Goal: Task Accomplishment & Management: Manage account settings

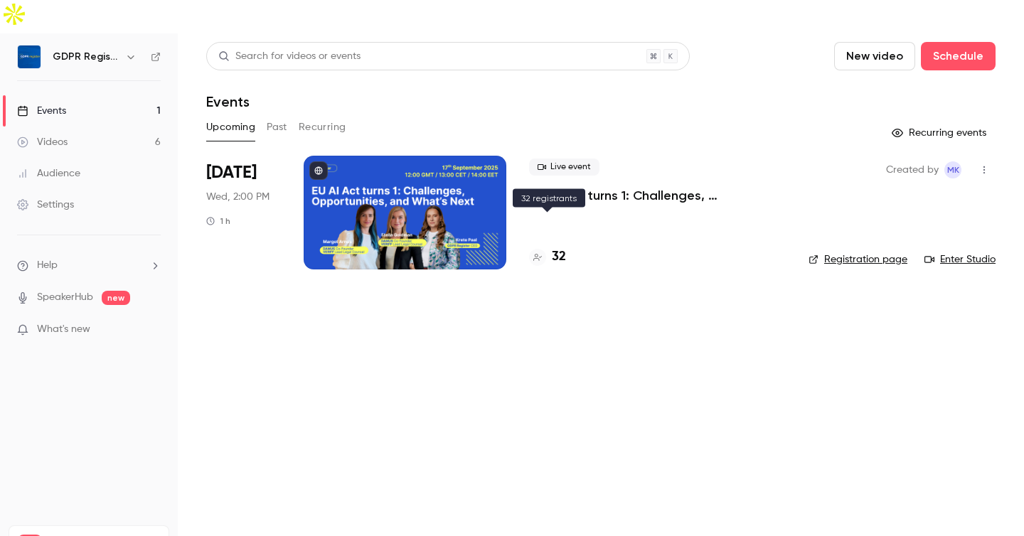
click at [556, 248] on h4 "32" at bounding box center [559, 257] width 14 height 19
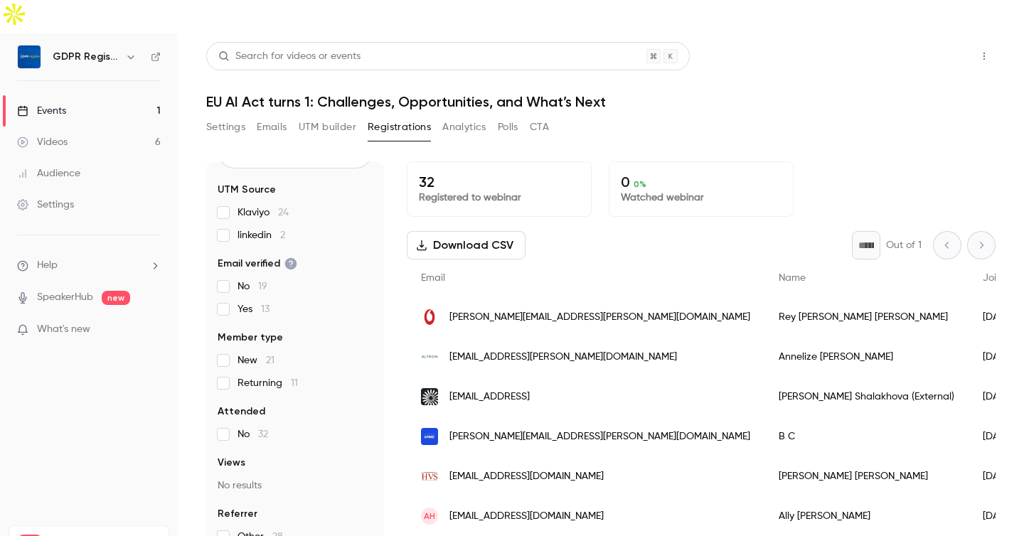
click at [940, 42] on button "Share" at bounding box center [934, 56] width 56 height 28
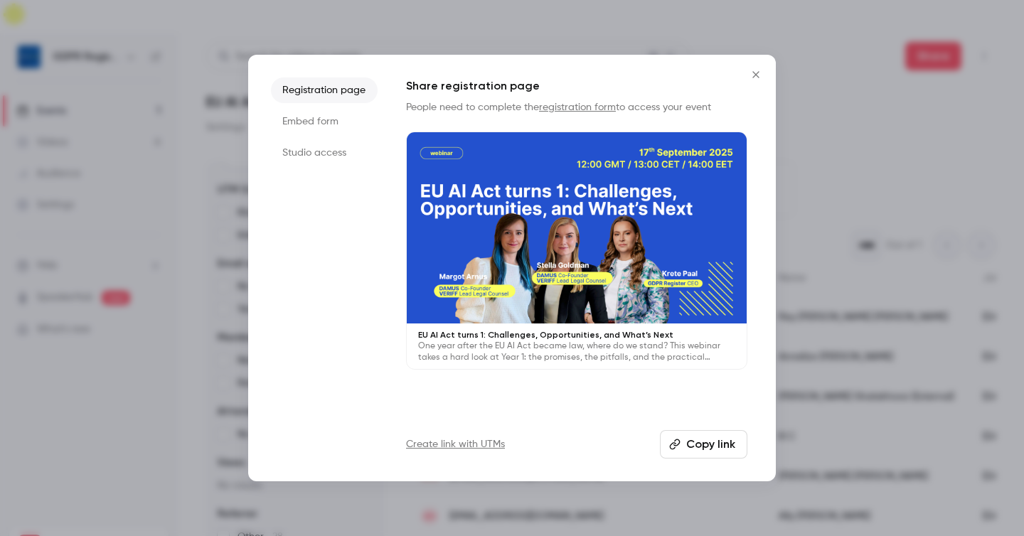
click at [678, 442] on icon "button" at bounding box center [674, 444] width 11 height 11
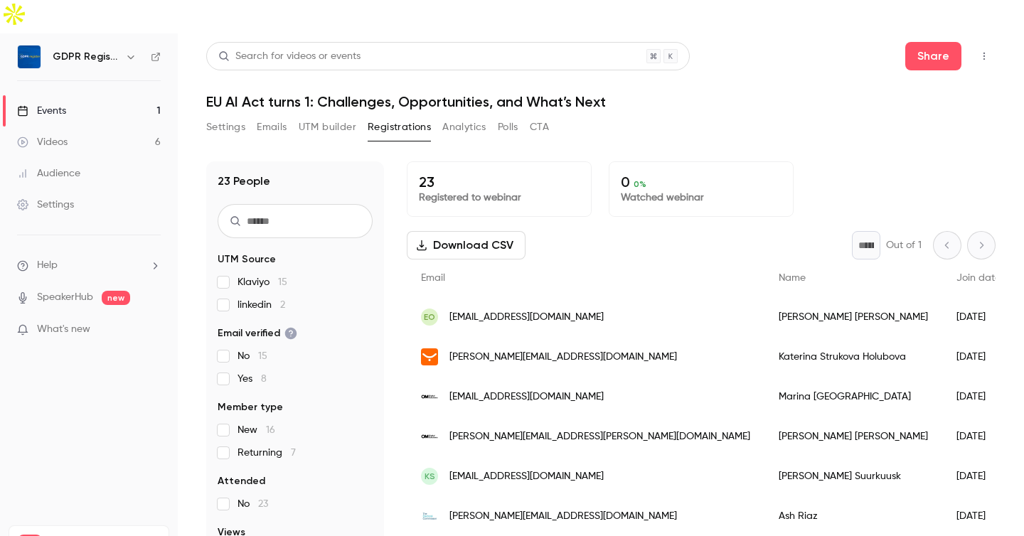
scroll to position [70, 0]
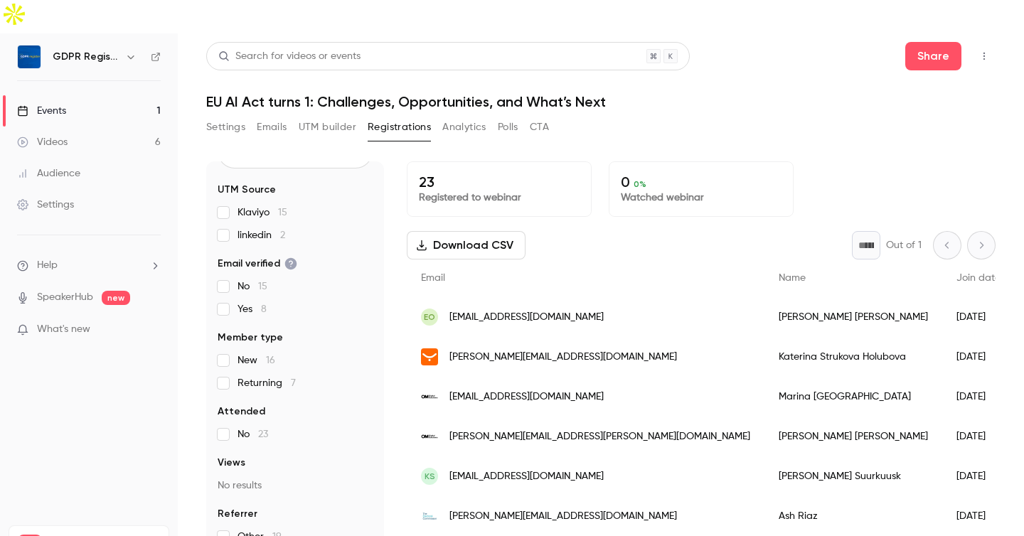
click at [216, 116] on button "Settings" at bounding box center [225, 127] width 39 height 23
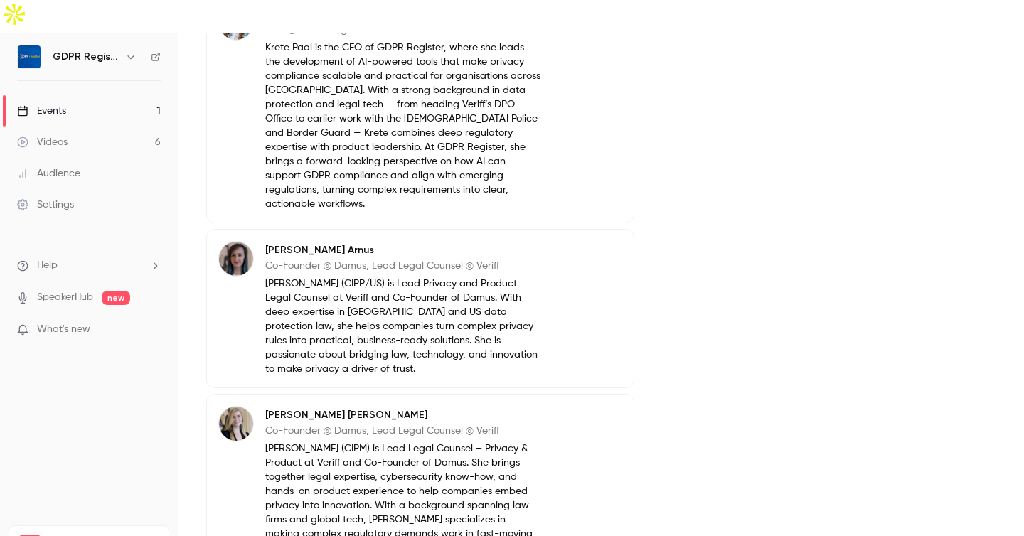
scroll to position [746, 0]
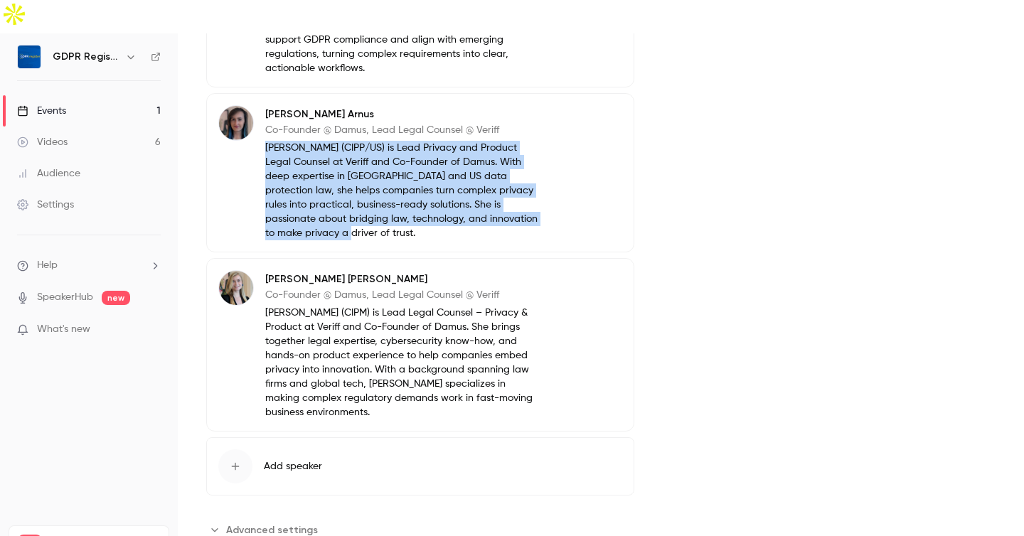
drag, startPoint x: 264, startPoint y: 98, endPoint x: 381, endPoint y: 185, distance: 146.0
click at [381, 185] on div "Margot Arnus Co-Founder @ Damus, Lead Legal Counsel @ Veriff Margot Arnus (CIPP…" at bounding box center [380, 172] width 324 height 135
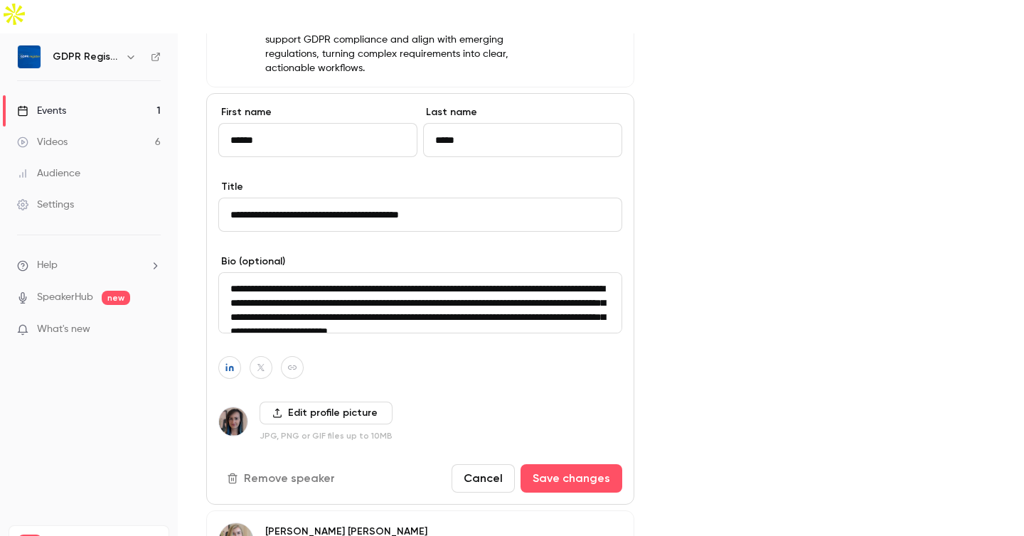
click at [285, 272] on textarea "**********" at bounding box center [420, 302] width 404 height 61
click at [844, 176] on div "Cover image" at bounding box center [829, 105] width 333 height 1378
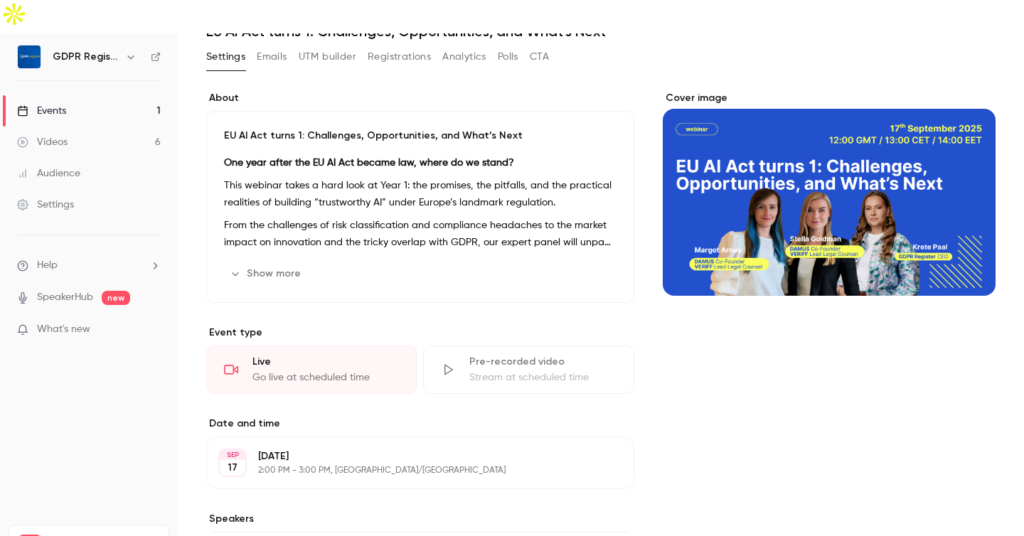
scroll to position [0, 0]
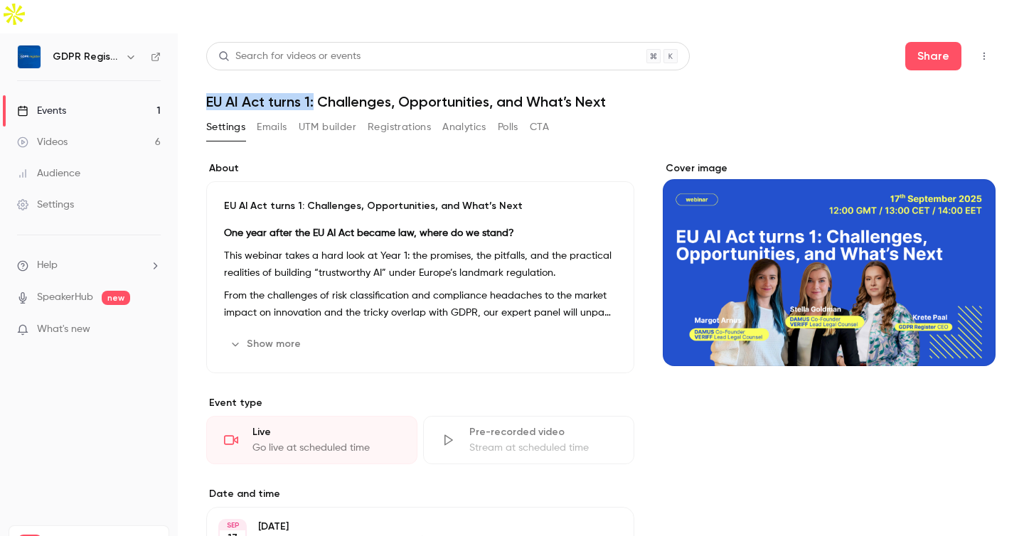
drag, startPoint x: 209, startPoint y: 66, endPoint x: 314, endPoint y: 70, distance: 104.7
click at [314, 93] on h1 "EU AI Act turns 1: Challenges, Opportunities, and What’s Next" at bounding box center [601, 101] width 790 height 17
copy h1 "EU AI Act turns 1:"
click at [404, 116] on button "Registrations" at bounding box center [399, 127] width 63 height 23
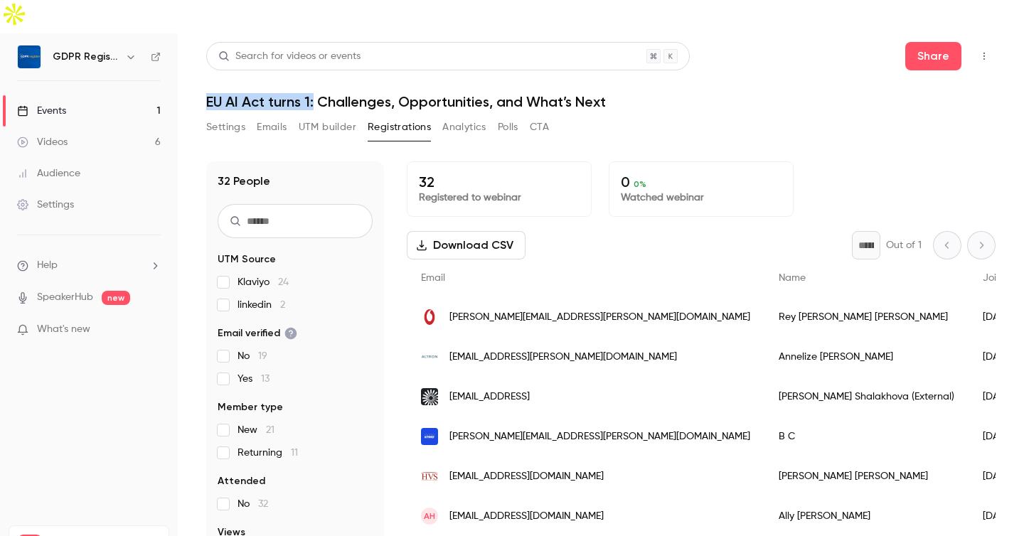
click at [317, 116] on button "UTM builder" at bounding box center [328, 127] width 58 height 23
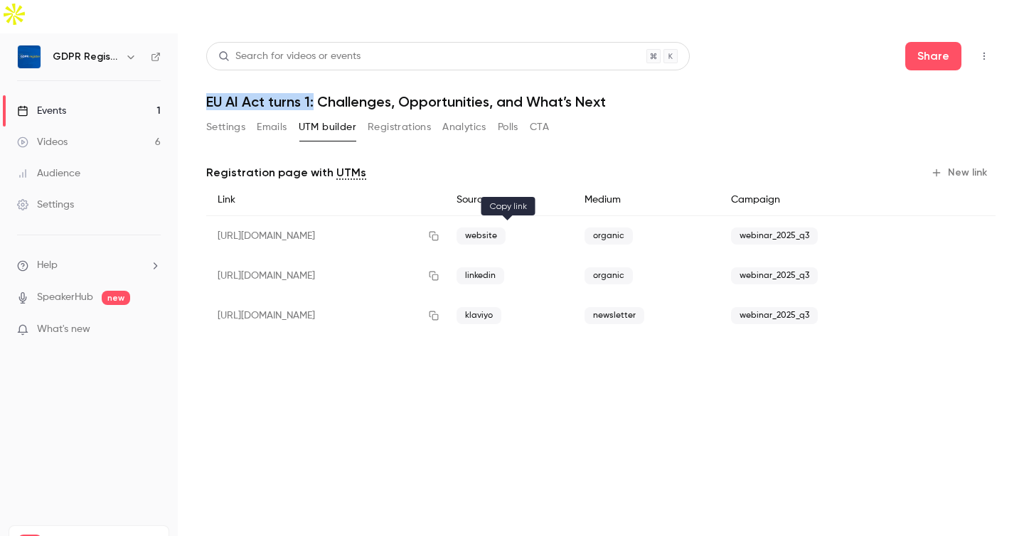
click at [439, 272] on icon "button" at bounding box center [434, 276] width 9 height 9
